Goal: Task Accomplishment & Management: Manage account settings

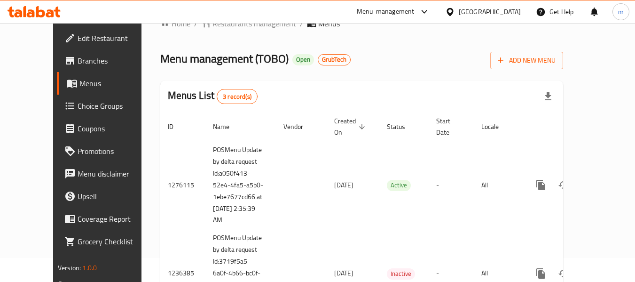
scroll to position [23, 0]
click at [49, 19] on div at bounding box center [34, 11] width 68 height 19
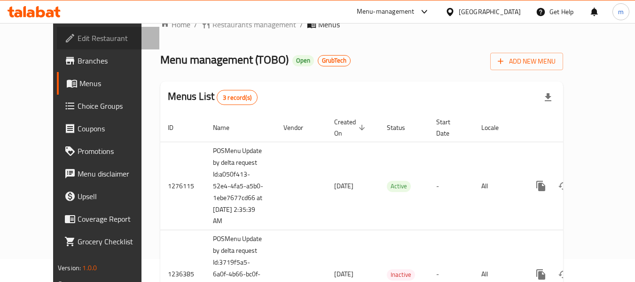
click at [78, 36] on span "Edit Restaurant" at bounding box center [115, 37] width 74 height 11
click at [44, 4] on div at bounding box center [34, 11] width 68 height 19
click at [41, 12] on icon at bounding box center [34, 11] width 53 height 11
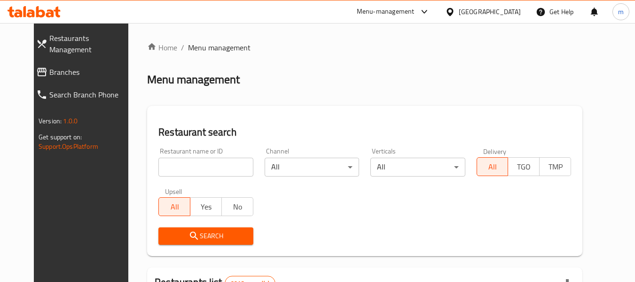
click at [180, 167] on input "search" at bounding box center [205, 167] width 95 height 19
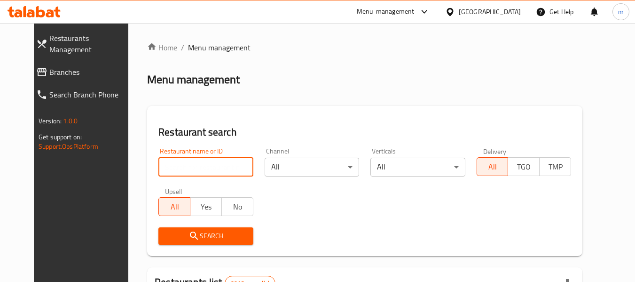
paste input "642351"
type input "642351"
click button "Search" at bounding box center [205, 235] width 95 height 17
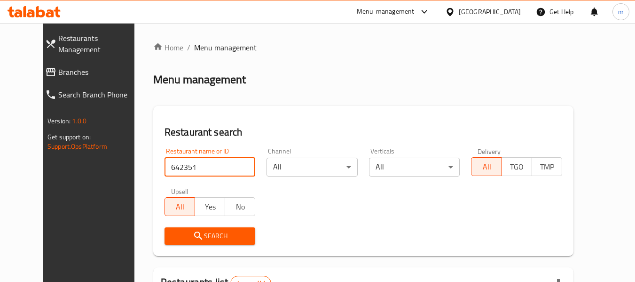
scroll to position [130, 0]
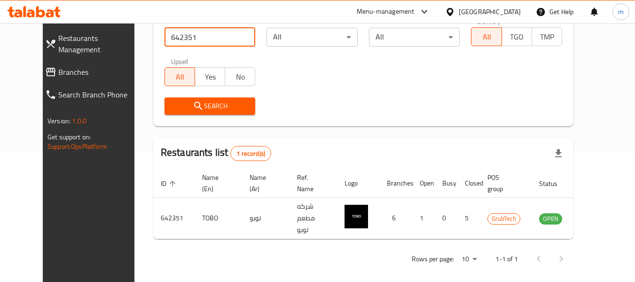
click at [241, 108] on button "Search" at bounding box center [210, 105] width 91 height 17
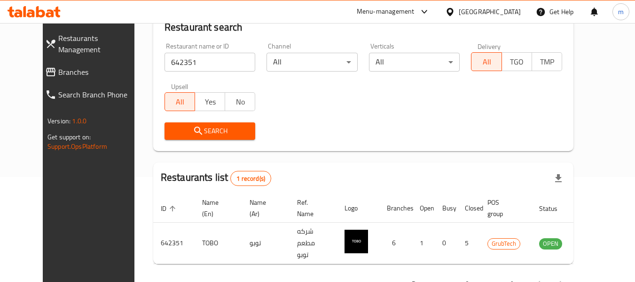
scroll to position [83, 0]
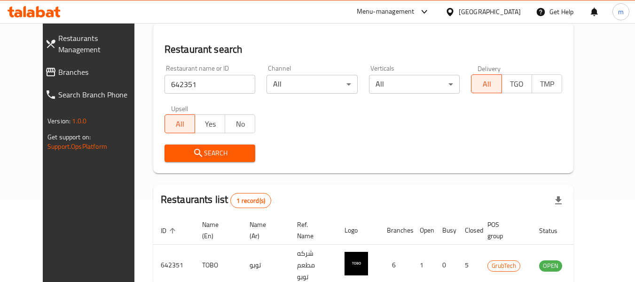
click at [355, 55] on h2 "Restaurant search" at bounding box center [364, 49] width 398 height 14
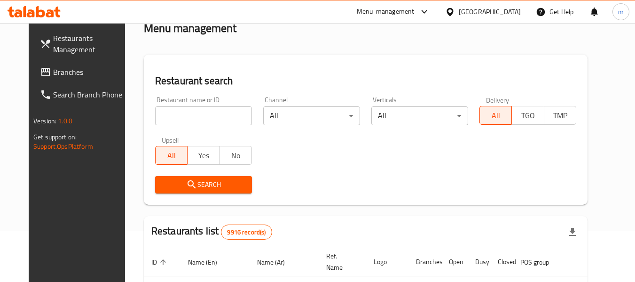
scroll to position [47, 0]
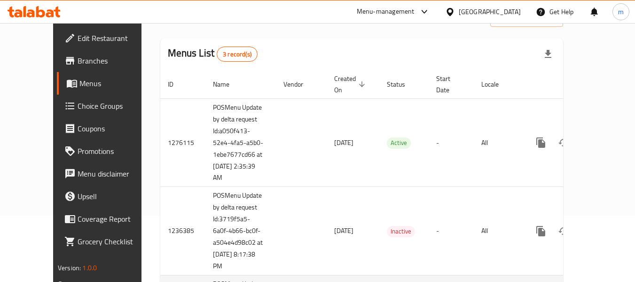
scroll to position [164, 0]
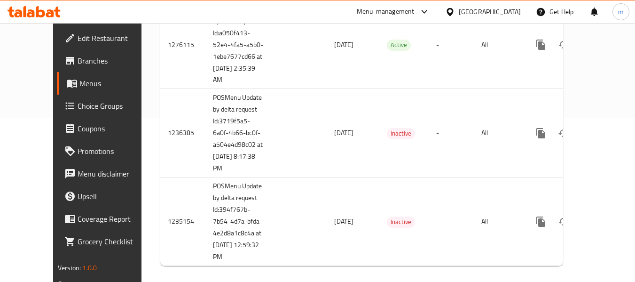
click at [40, 8] on icon at bounding box center [34, 11] width 53 height 11
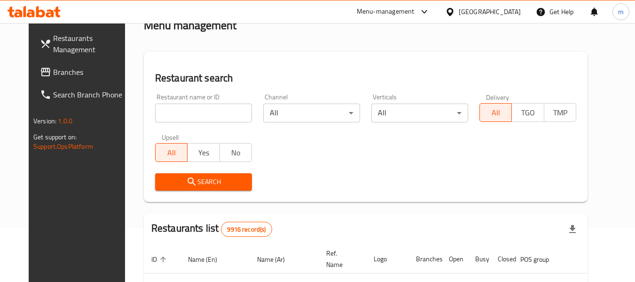
scroll to position [47, 0]
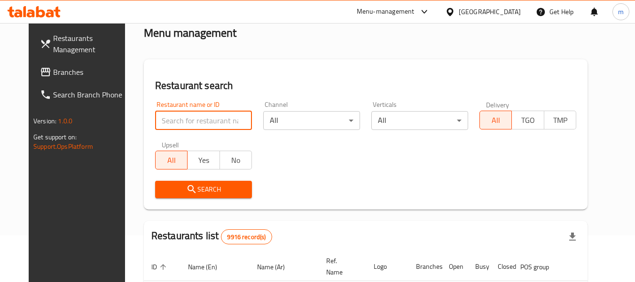
click at [186, 115] on input "search" at bounding box center [203, 120] width 97 height 19
paste input "642351"
type input "642351"
click button "Search" at bounding box center [203, 189] width 97 height 17
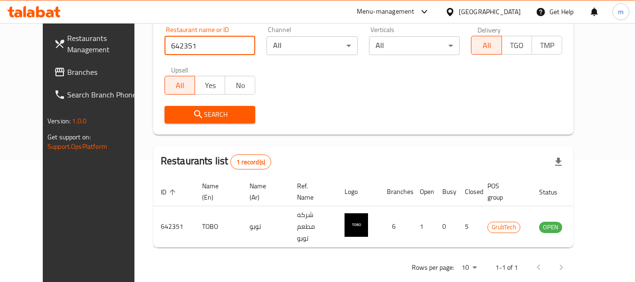
scroll to position [130, 0]
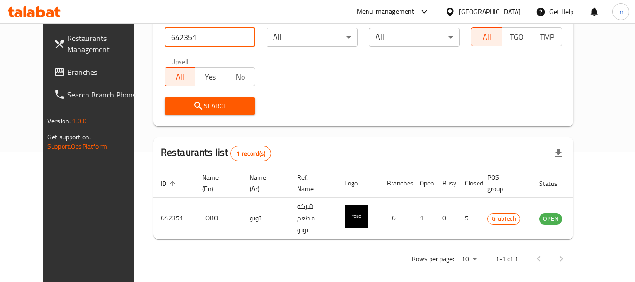
click at [45, 8] on icon at bounding box center [34, 11] width 53 height 11
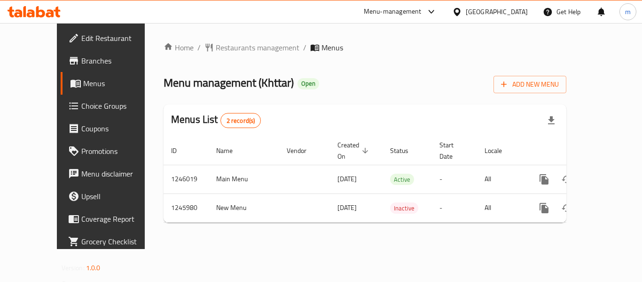
click at [31, 19] on div at bounding box center [34, 11] width 68 height 19
click at [29, 18] on div at bounding box center [34, 11] width 68 height 19
click at [40, 7] on icon at bounding box center [34, 11] width 53 height 11
